Goal: Information Seeking & Learning: Learn about a topic

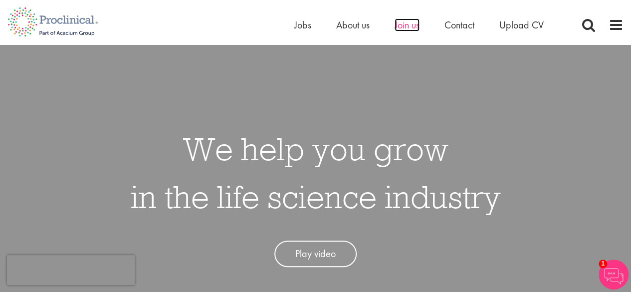
click at [413, 25] on span "Join us" at bounding box center [406, 24] width 25 height 13
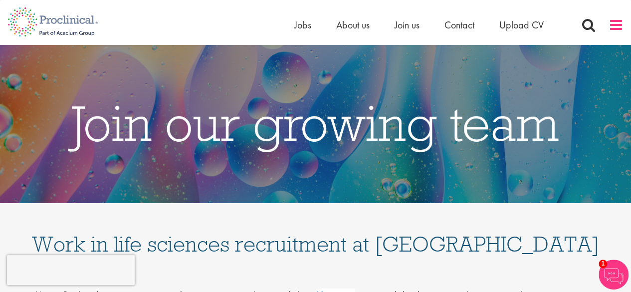
click at [613, 22] on span at bounding box center [615, 24] width 15 height 15
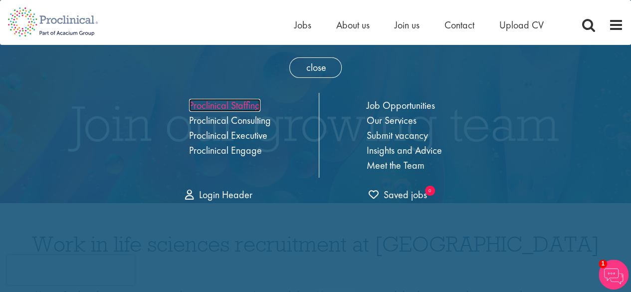
click at [244, 103] on link "Proclinical Staffing" at bounding box center [224, 105] width 71 height 13
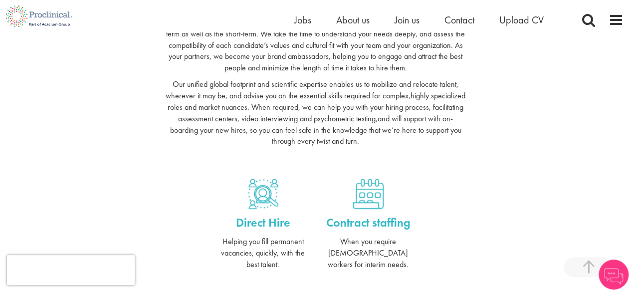
scroll to position [399, 0]
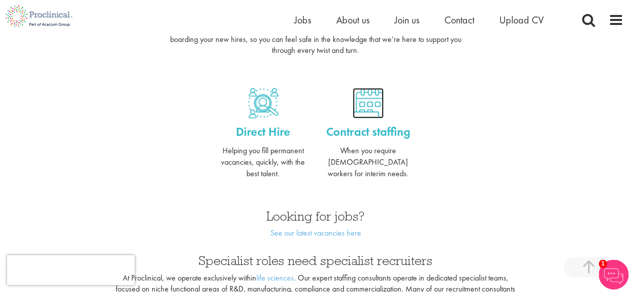
click at [389, 110] on link at bounding box center [368, 103] width 90 height 30
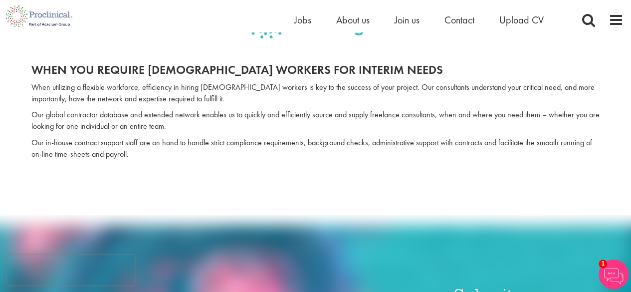
scroll to position [50, 0]
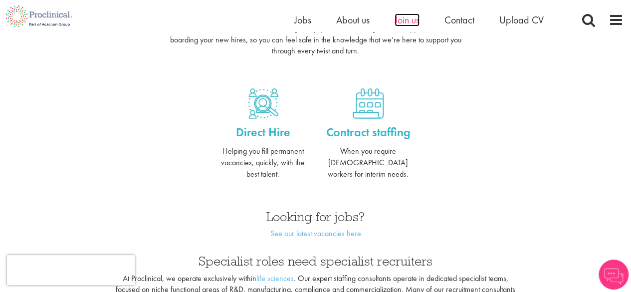
click at [402, 23] on span "Join us" at bounding box center [406, 19] width 25 height 13
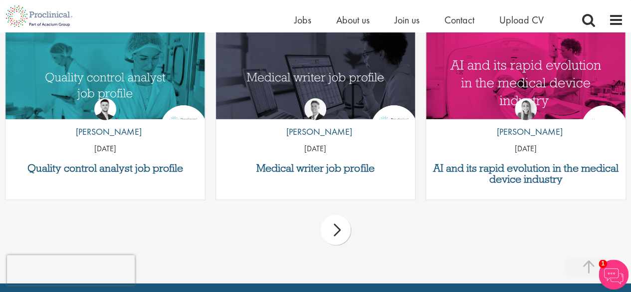
scroll to position [1396, 0]
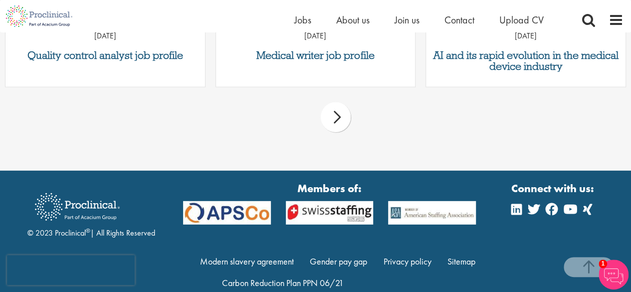
click at [345, 114] on div "next" at bounding box center [336, 117] width 30 height 30
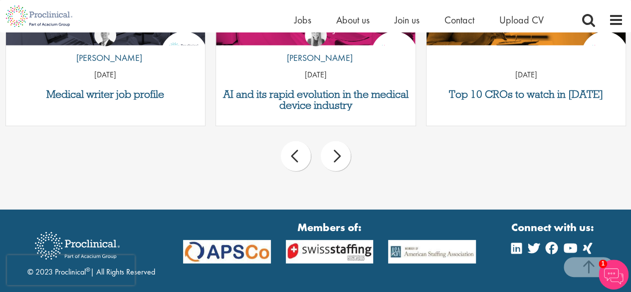
scroll to position [1416, 0]
